Goal: Task Accomplishment & Management: Complete application form

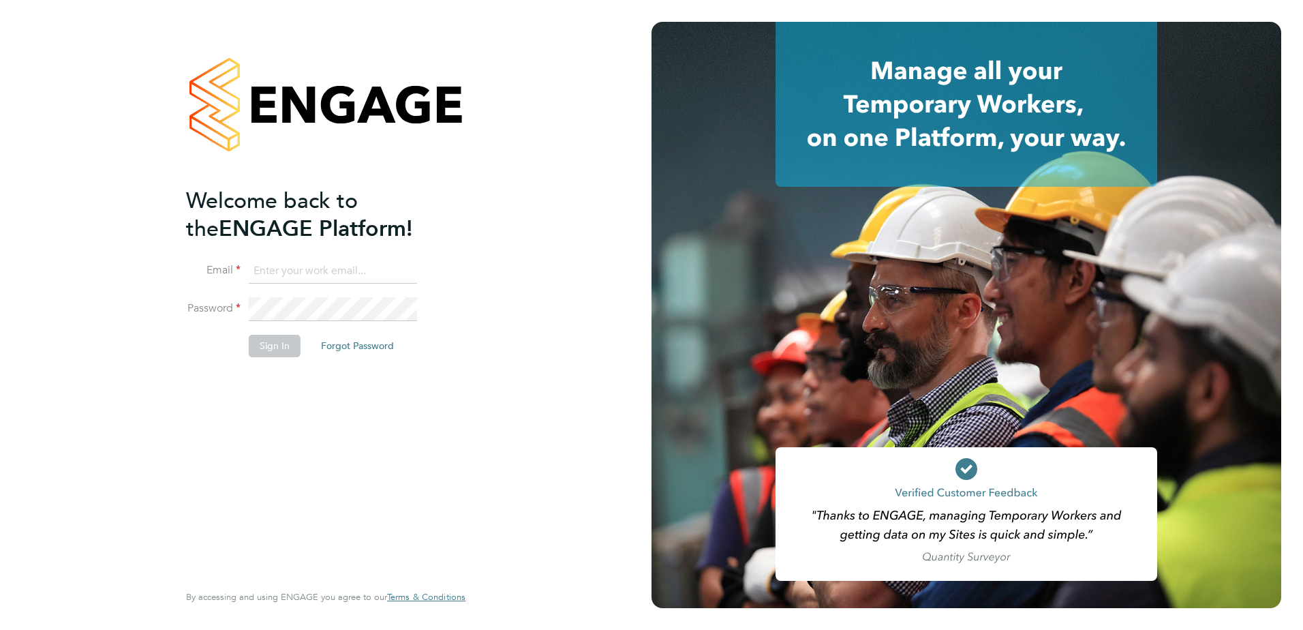
click at [379, 272] on input at bounding box center [333, 271] width 168 height 25
type input "[PERSON_NAME][EMAIL_ADDRESS][DOMAIN_NAME]"
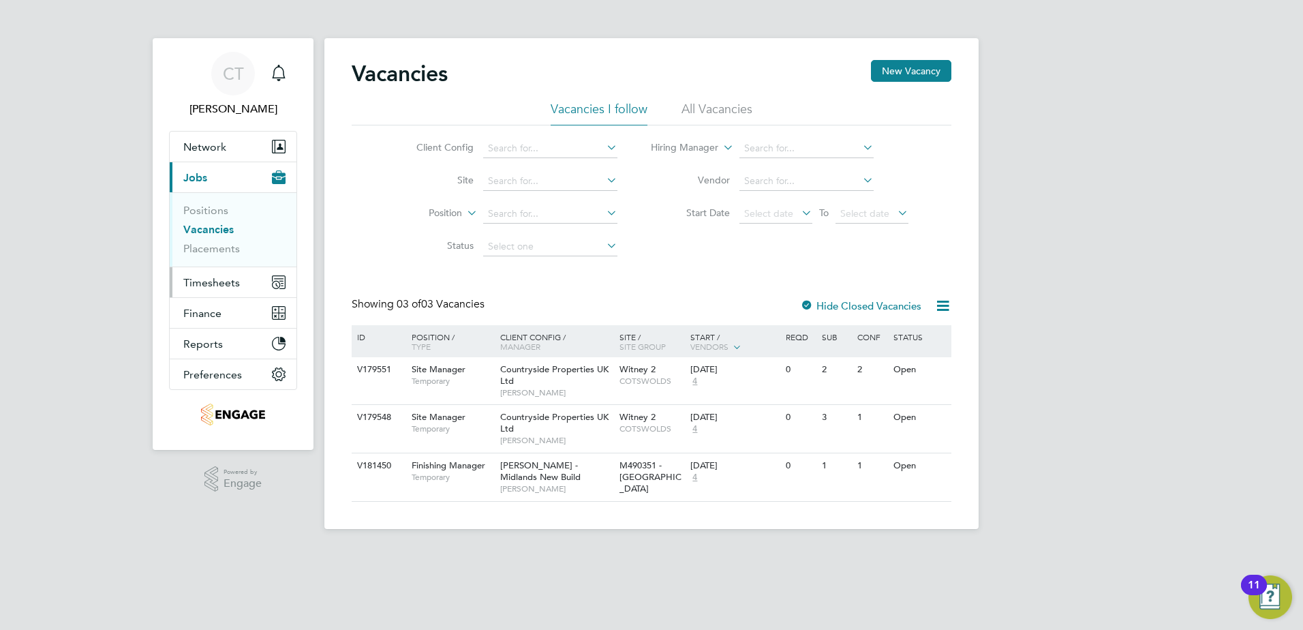
click at [207, 283] on span "Timesheets" at bounding box center [211, 282] width 57 height 13
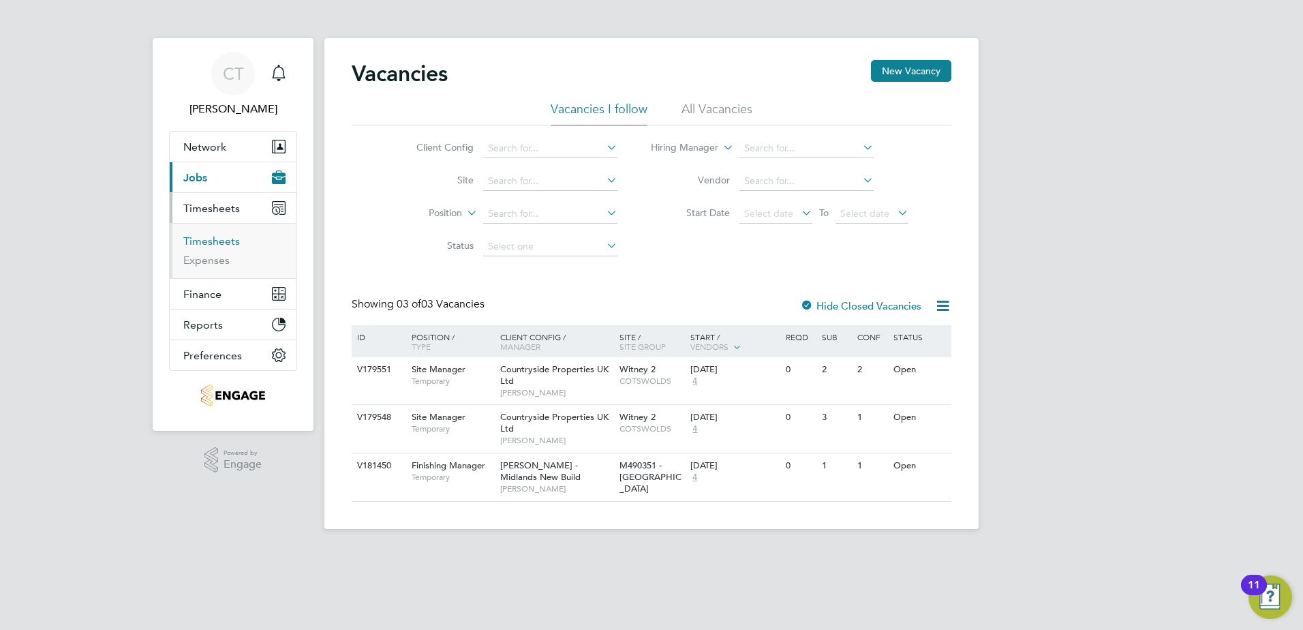
click at [214, 243] on link "Timesheets" at bounding box center [211, 240] width 57 height 13
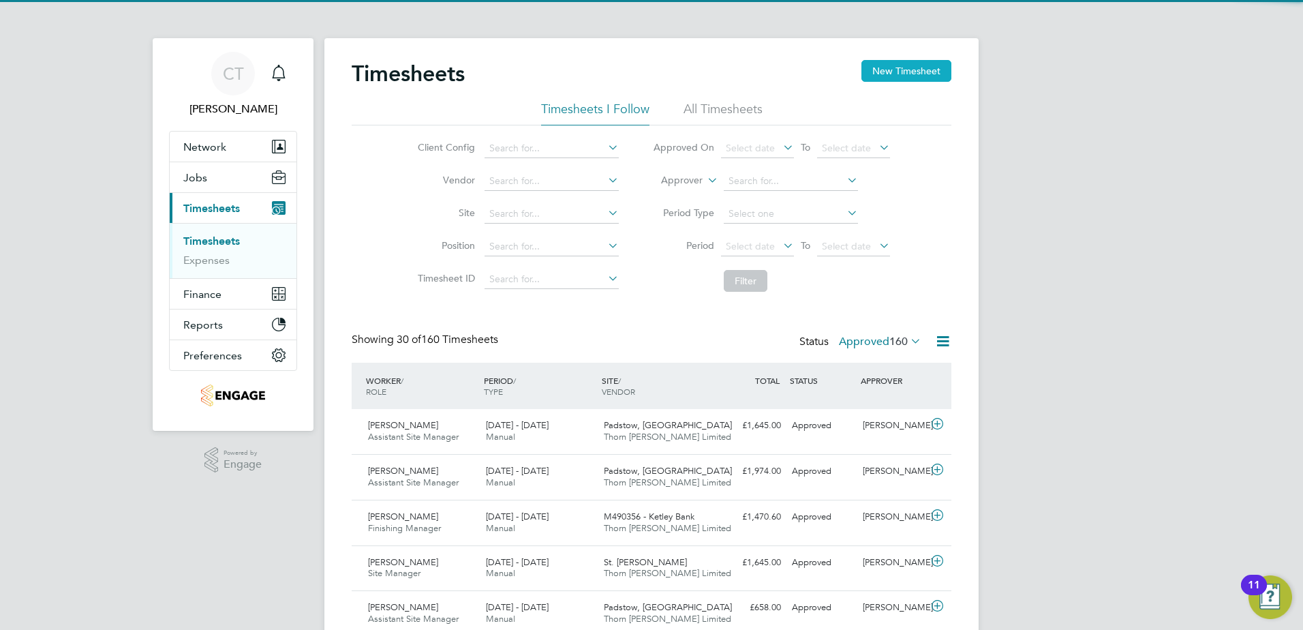
click at [909, 69] on button "New Timesheet" at bounding box center [906, 71] width 90 height 22
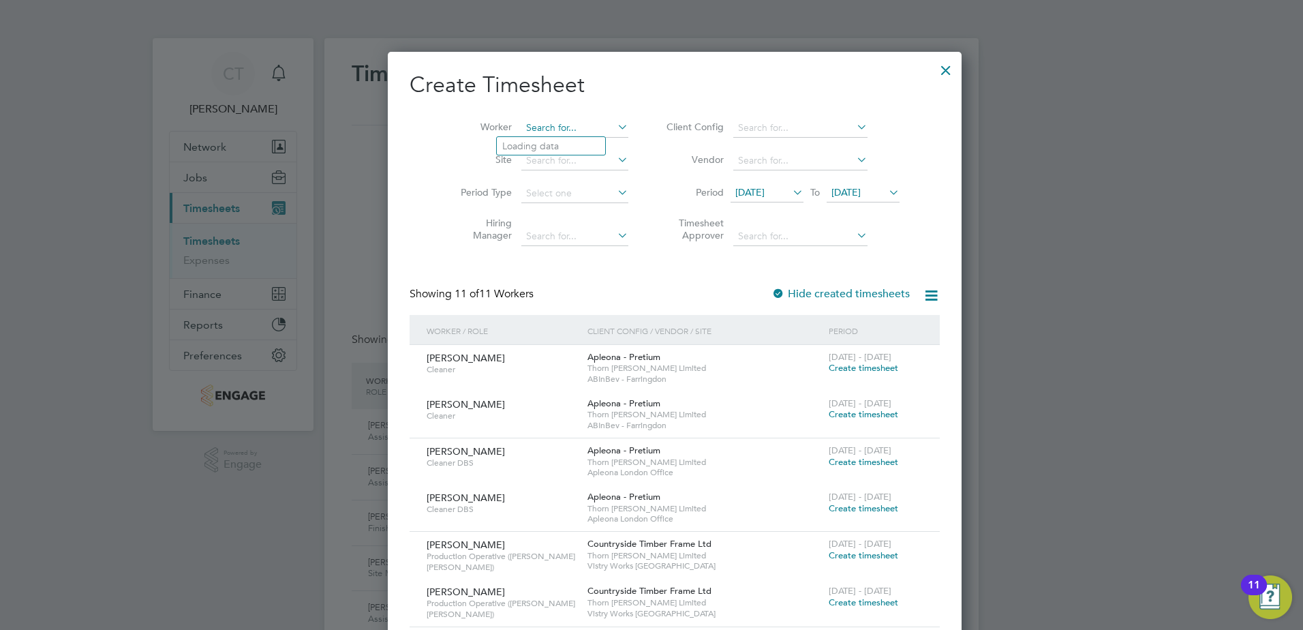
click at [559, 128] on input at bounding box center [574, 128] width 107 height 19
click at [580, 161] on b "Dha" at bounding box center [589, 165] width 18 height 12
type input "[PERSON_NAME]"
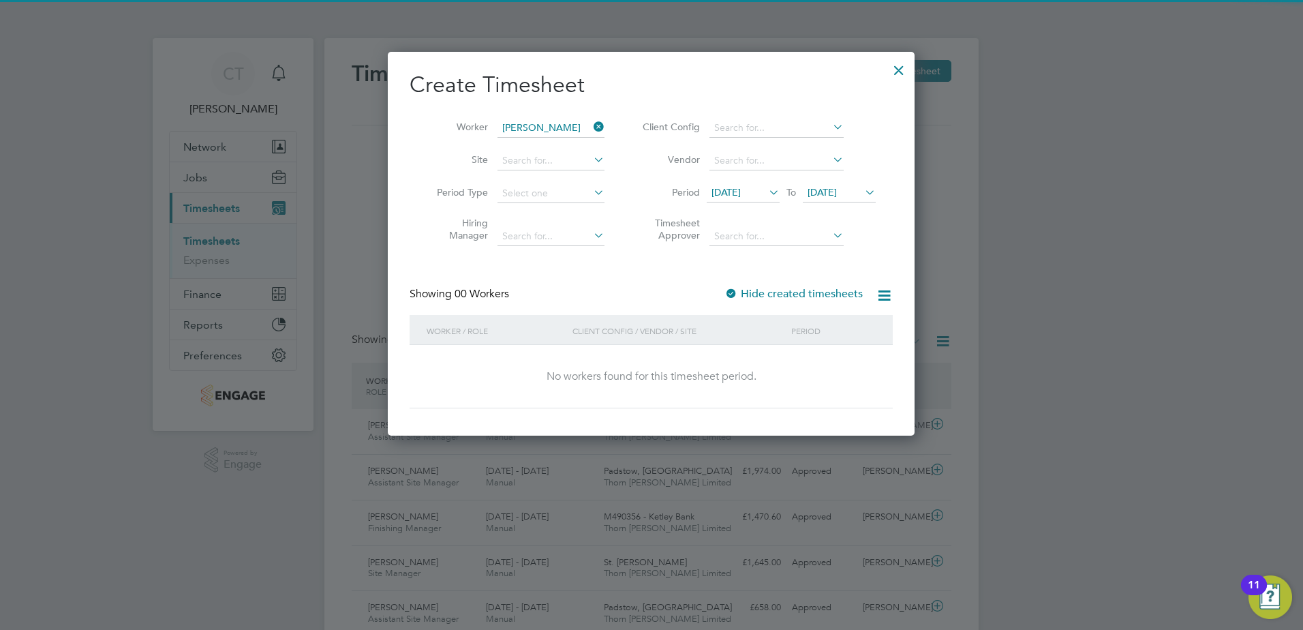
click at [741, 187] on span "[DATE]" at bounding box center [725, 192] width 29 height 12
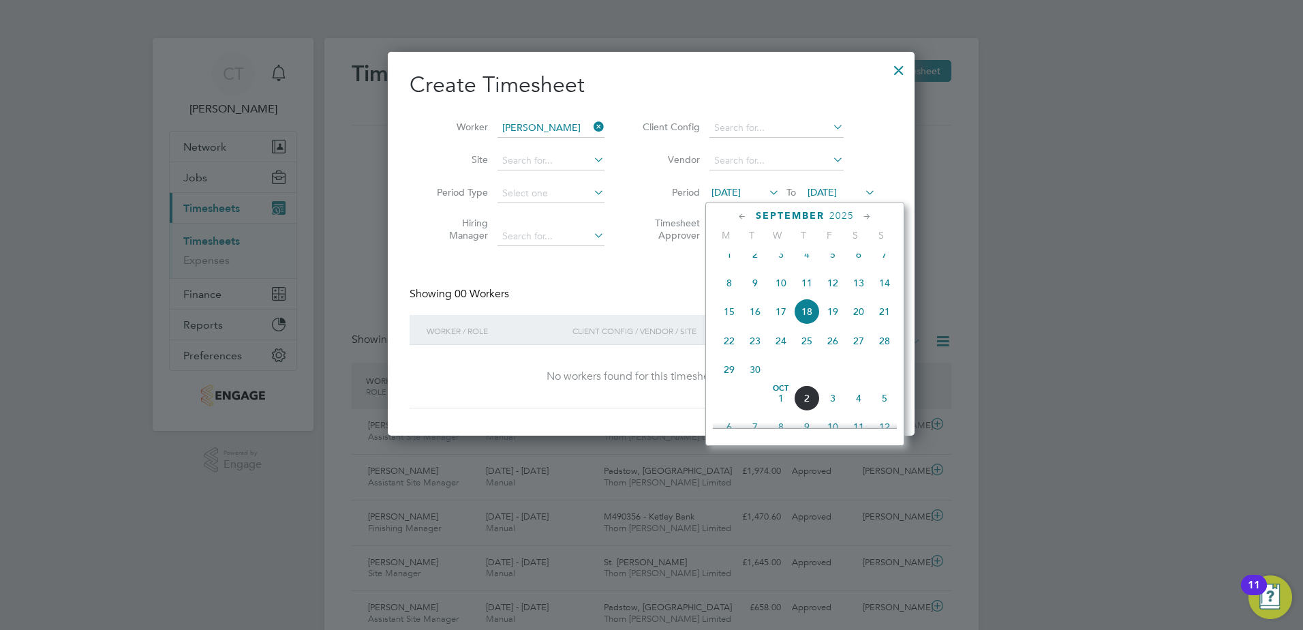
click at [726, 382] on span "29" at bounding box center [729, 369] width 26 height 26
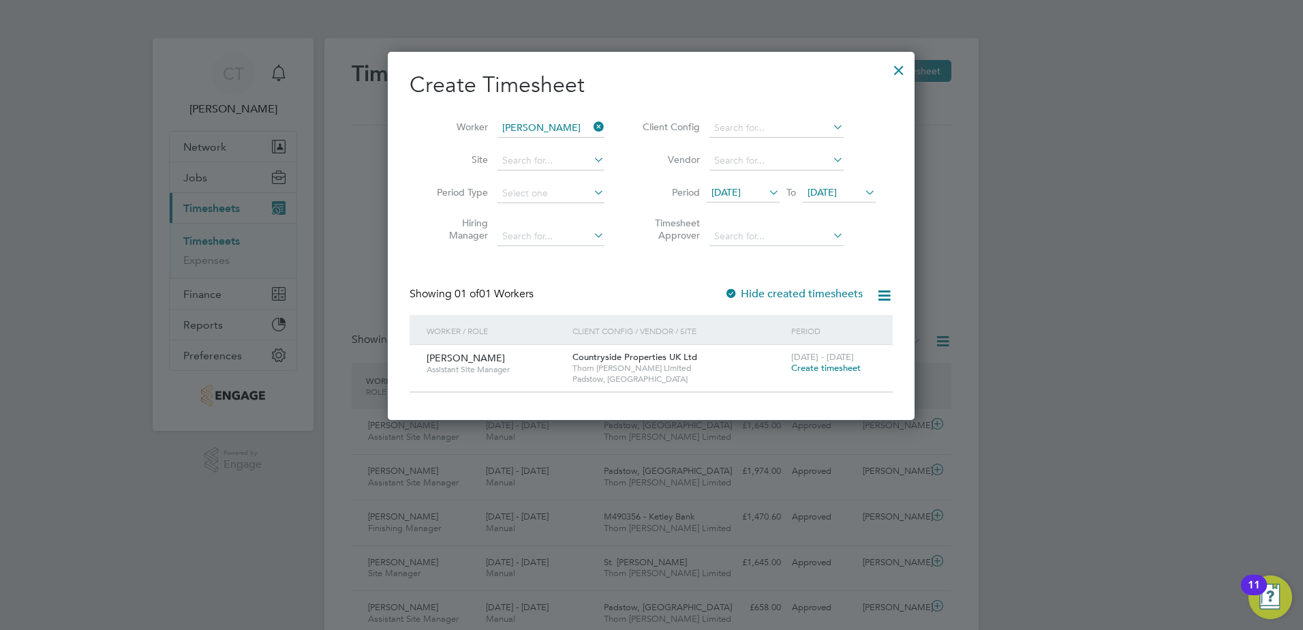
click at [826, 367] on span "Create timesheet" at bounding box center [825, 368] width 69 height 12
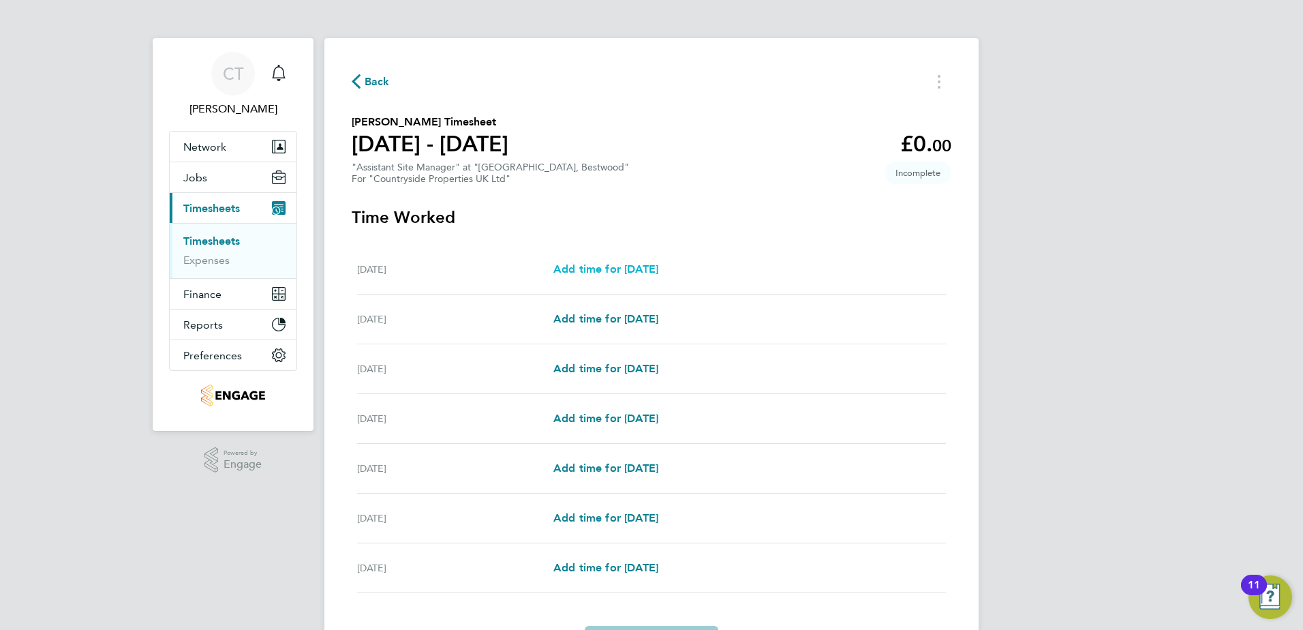
click at [638, 267] on span "Add time for [DATE]" at bounding box center [605, 268] width 105 height 13
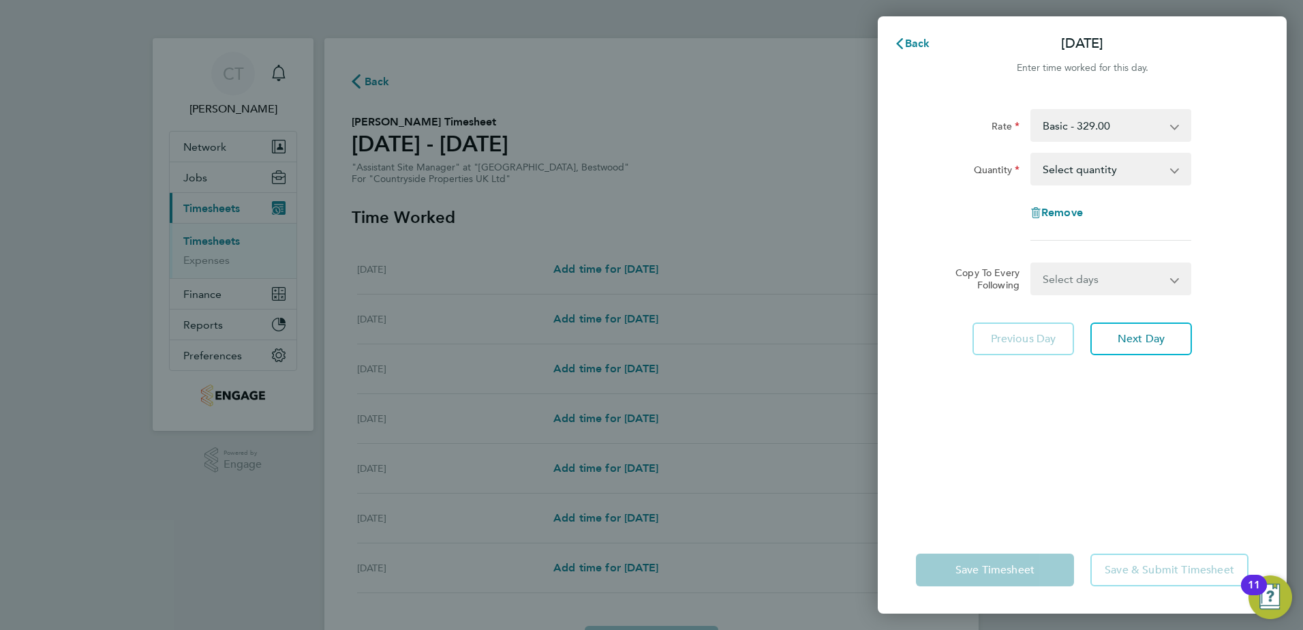
click at [1115, 129] on select "Basic - 329.00" at bounding box center [1102, 125] width 142 height 30
click at [1116, 129] on select "Basic - 329.00" at bounding box center [1102, 125] width 142 height 30
click at [1109, 168] on select "Select quantity 0.5 1" at bounding box center [1102, 169] width 142 height 30
select select "1"
click at [1031, 154] on select "Select quantity 0.5 1" at bounding box center [1102, 169] width 142 height 30
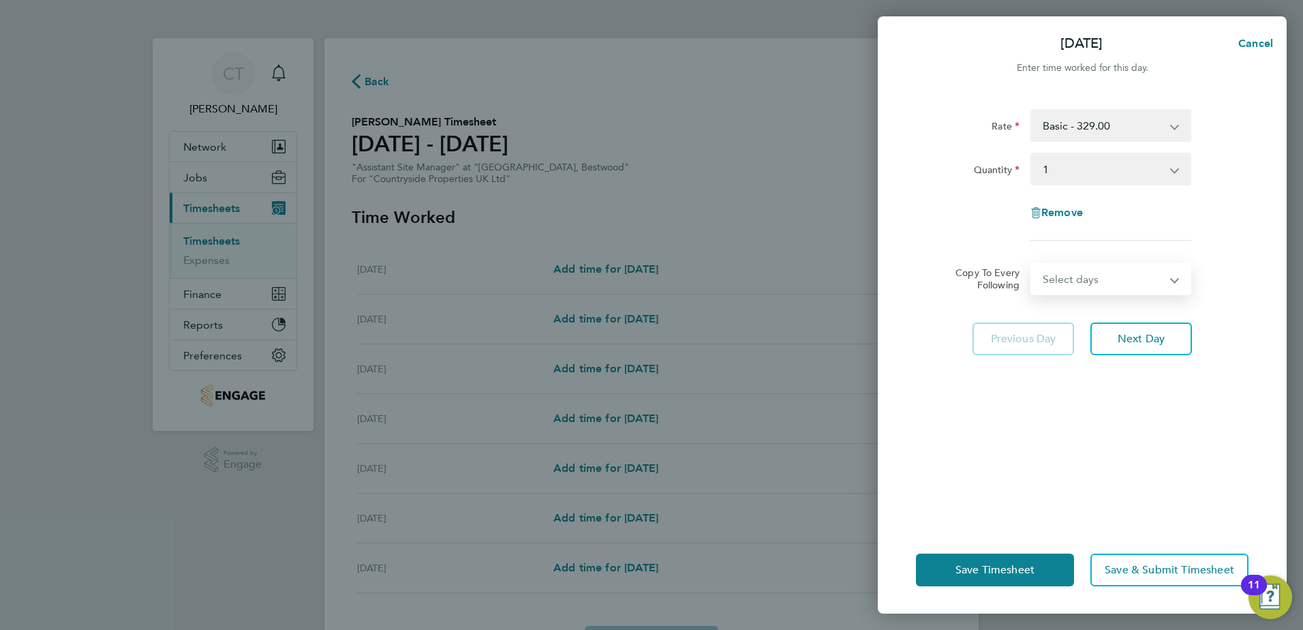
click at [1057, 271] on select "Select days Day Weekday (Mon-Fri) Weekend (Sat-Sun) [DATE] [DATE] [DATE] [DATE]…" at bounding box center [1102, 279] width 143 height 30
select select "WEEKDAY"
click at [1031, 264] on select "Select days Day Weekday (Mon-Fri) Weekend (Sat-Sun) [DATE] [DATE] [DATE] [DATE]…" at bounding box center [1102, 279] width 143 height 30
select select "[DATE]"
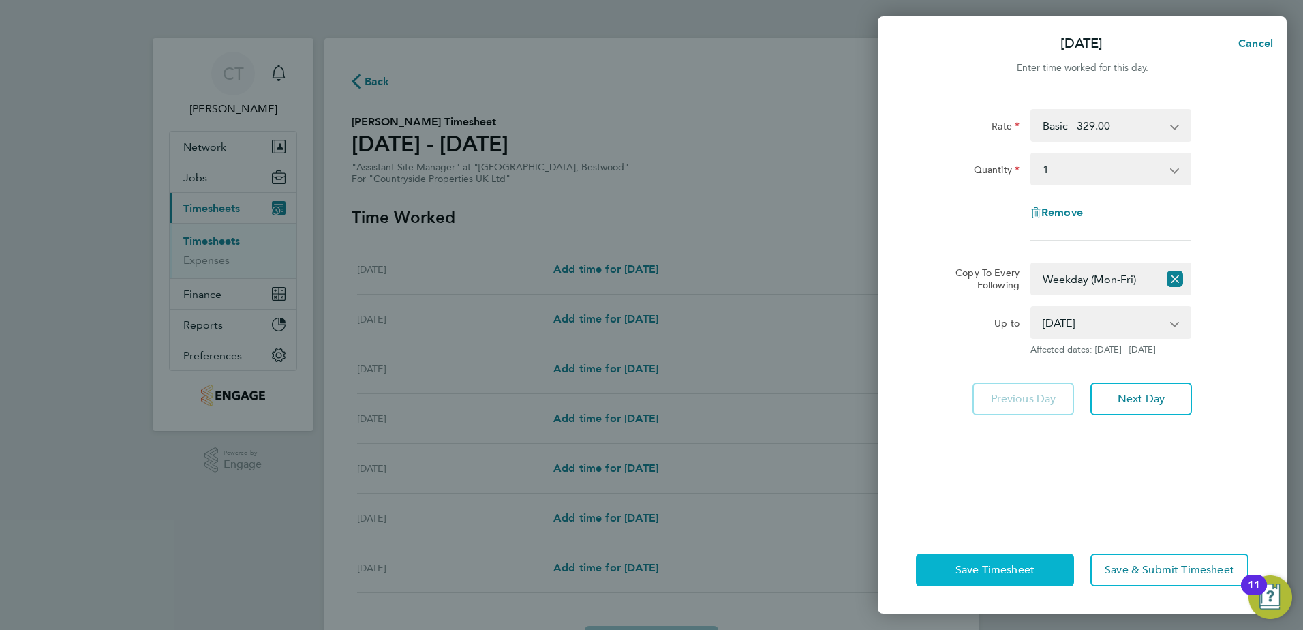
drag, startPoint x: 977, startPoint y: 565, endPoint x: 968, endPoint y: 563, distance: 9.3
click at [974, 565] on span "Save Timesheet" at bounding box center [994, 570] width 79 height 14
